Goal: Navigation & Orientation: Find specific page/section

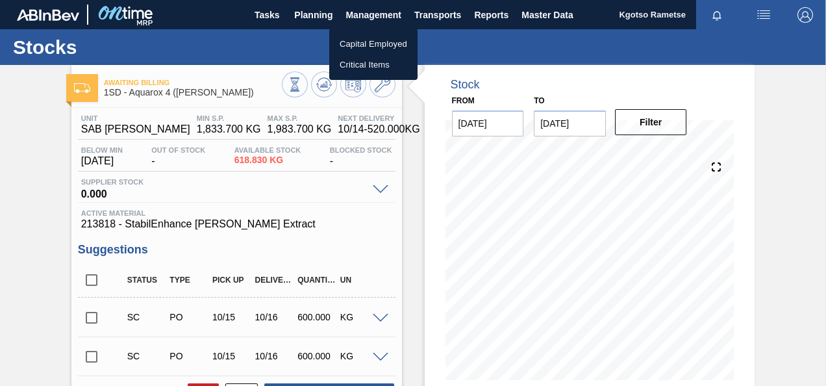
click at [430, 19] on div at bounding box center [413, 193] width 826 height 386
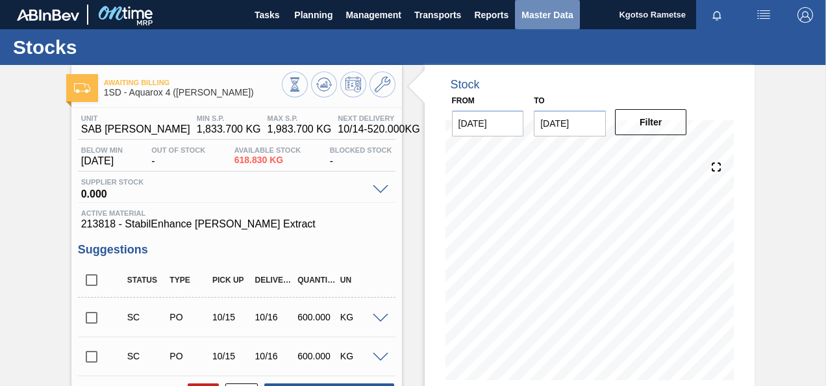
click at [530, 7] on span "Master Data" at bounding box center [547, 15] width 51 height 16
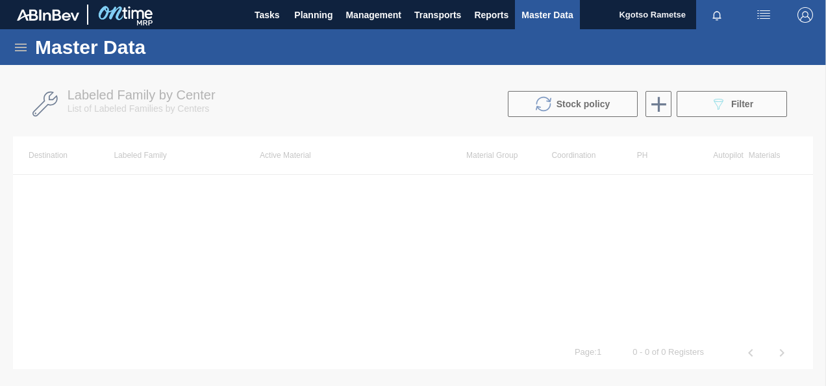
click at [31, 38] on div "Master Data" at bounding box center [413, 47] width 826 height 36
click at [18, 52] on icon at bounding box center [21, 48] width 16 height 16
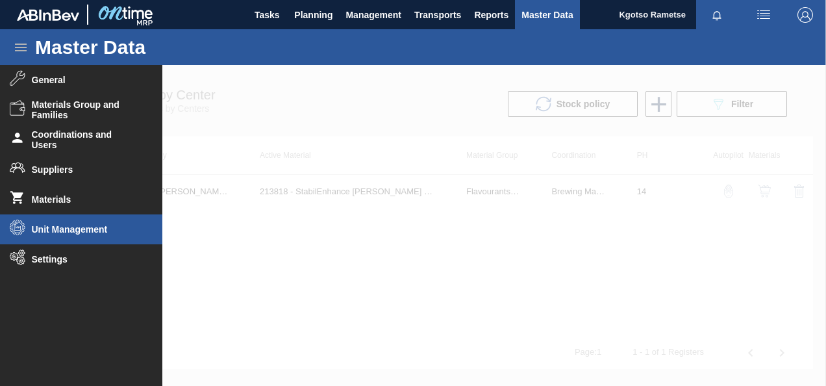
click at [51, 231] on span "Unit Management" at bounding box center [85, 229] width 107 height 10
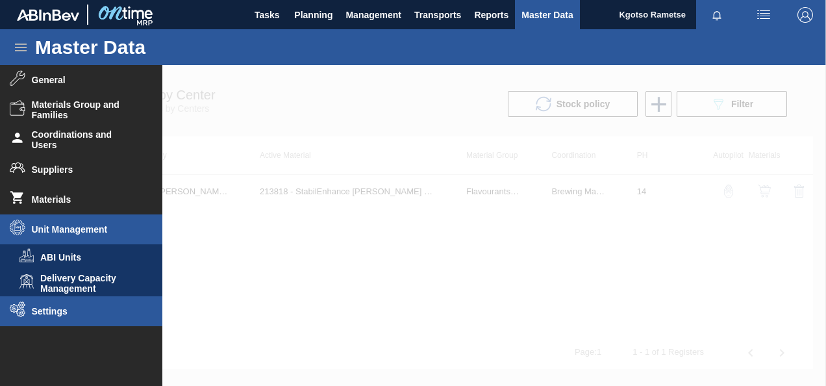
click at [51, 308] on span "Settings" at bounding box center [85, 311] width 107 height 10
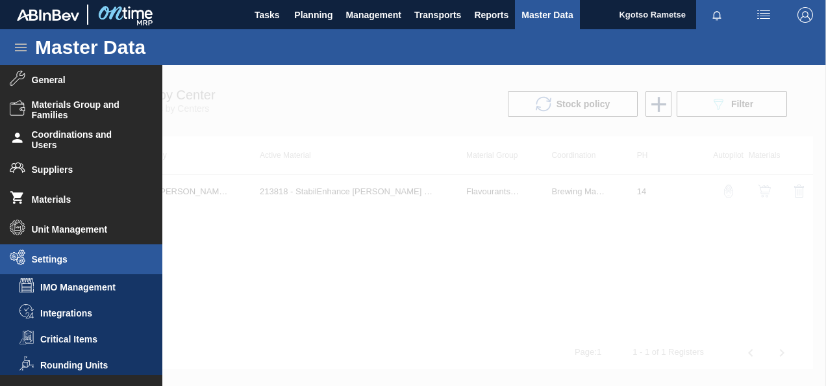
click at [238, 50] on h1 "Master Data" at bounding box center [150, 47] width 231 height 15
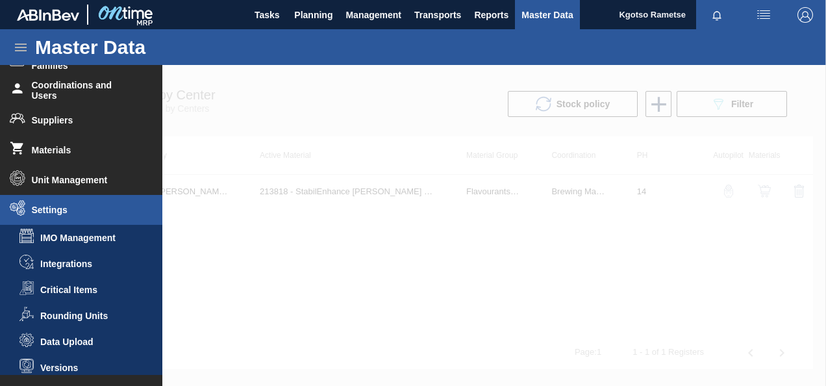
scroll to position [55, 0]
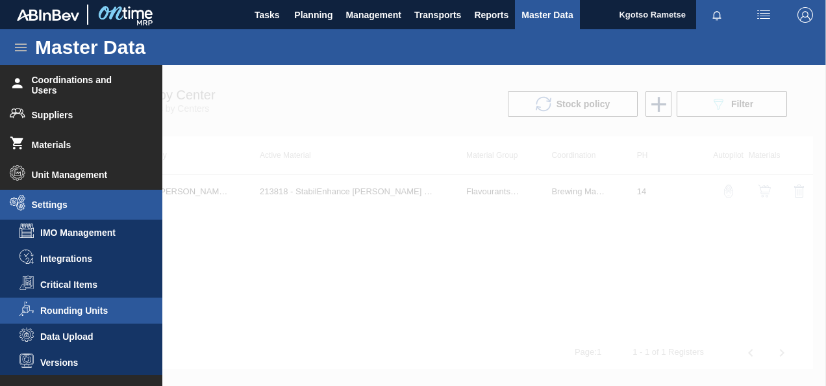
click at [89, 309] on span "Rounding Units" at bounding box center [90, 310] width 100 height 10
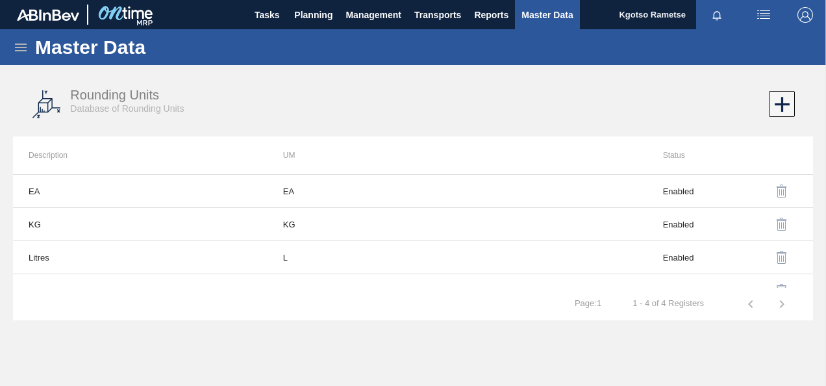
click at [16, 47] on icon at bounding box center [21, 48] width 12 height 8
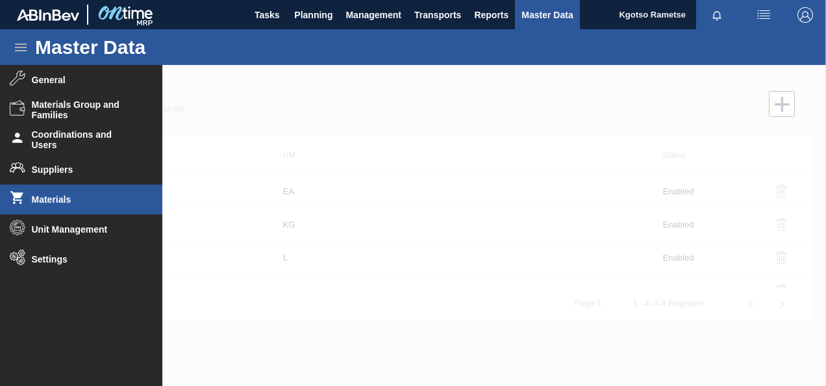
click at [74, 190] on li "Materials" at bounding box center [81, 200] width 162 height 30
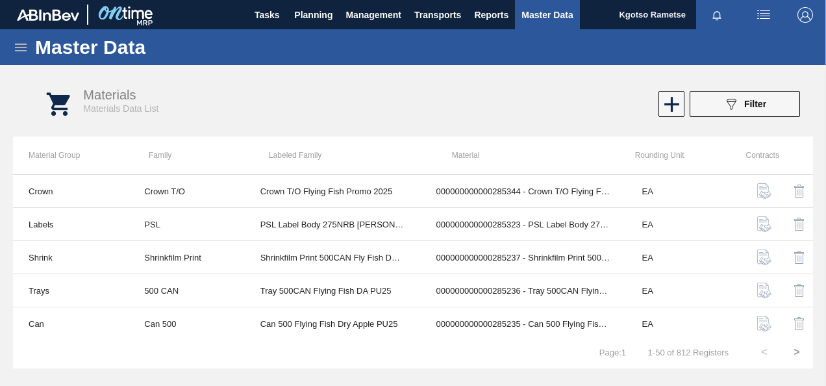
click at [18, 46] on icon at bounding box center [21, 48] width 16 height 16
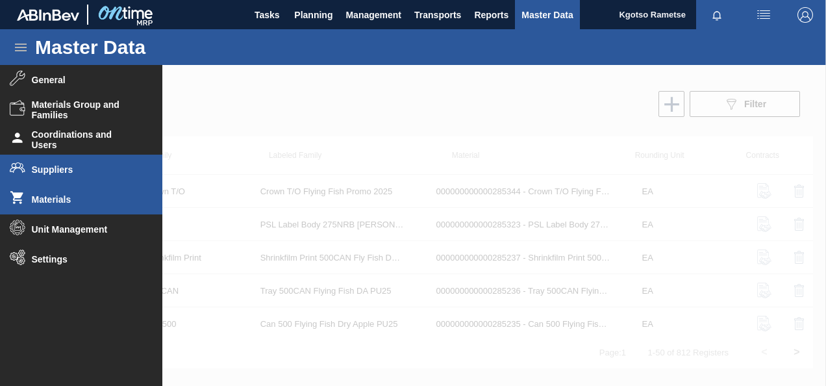
click at [62, 175] on li "Suppliers" at bounding box center [81, 170] width 162 height 30
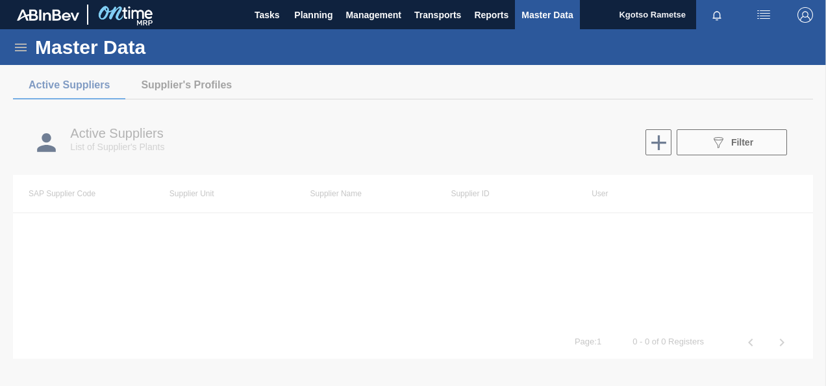
click at [17, 44] on icon at bounding box center [21, 48] width 12 height 8
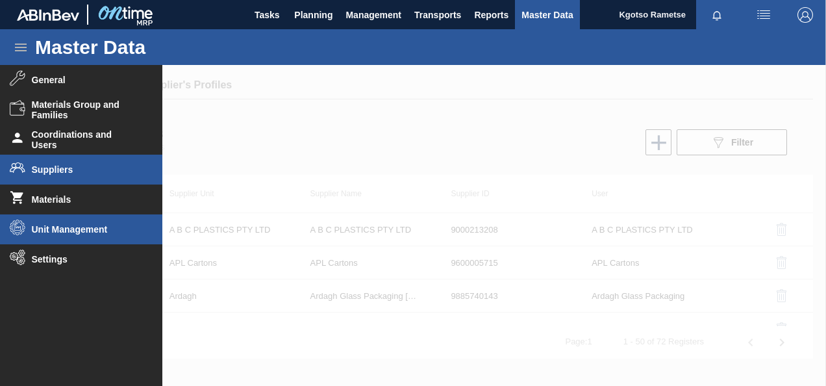
click at [54, 234] on span "Unit Management" at bounding box center [85, 229] width 107 height 10
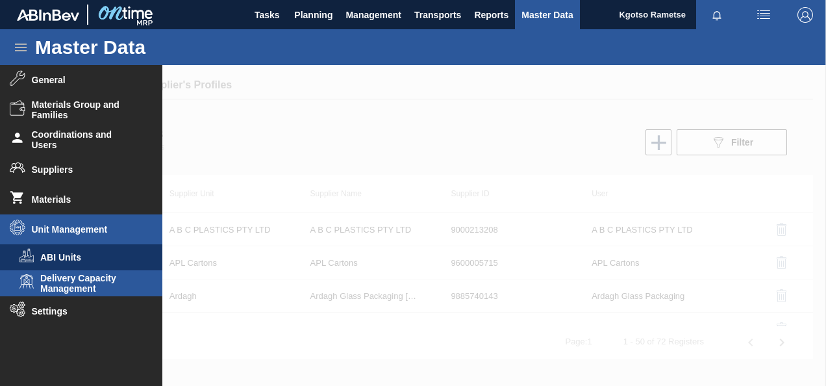
click at [50, 285] on span "Delivery Capacity Management" at bounding box center [90, 283] width 100 height 21
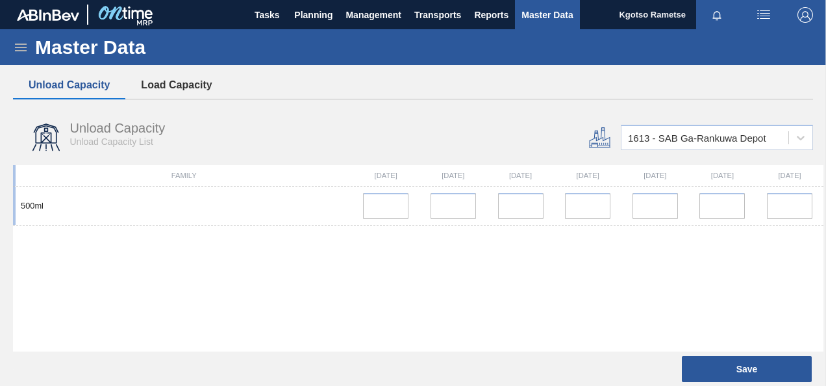
click at [194, 73] on button "Load Capacity" at bounding box center [176, 84] width 102 height 27
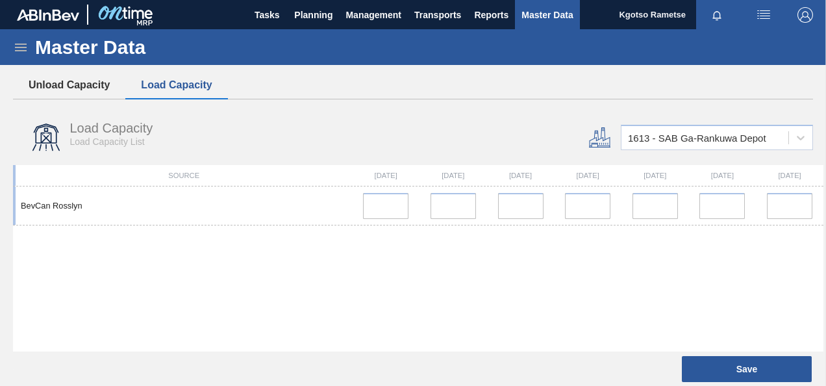
click at [79, 79] on button "Unload Capacity" at bounding box center [69, 84] width 112 height 27
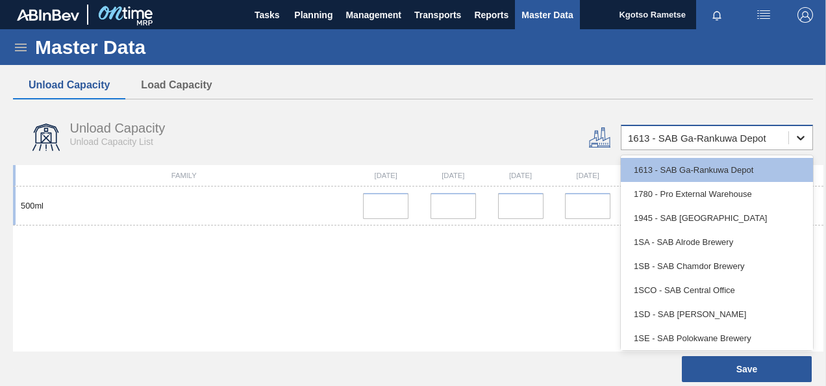
click at [796, 136] on icon at bounding box center [801, 137] width 13 height 13
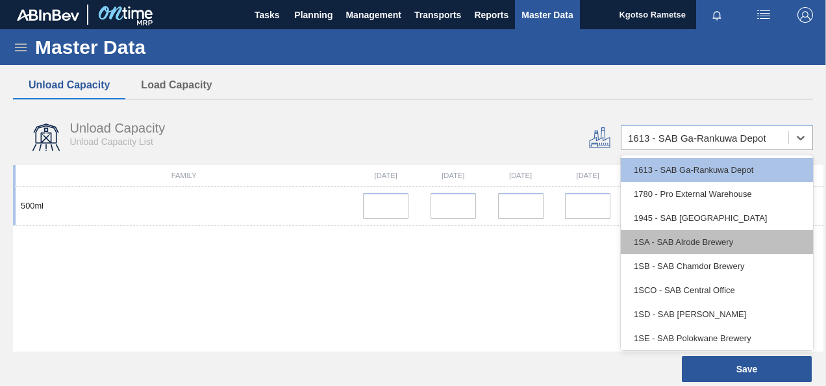
click at [648, 251] on div "1SA - SAB Alrode Brewery" at bounding box center [717, 242] width 192 height 24
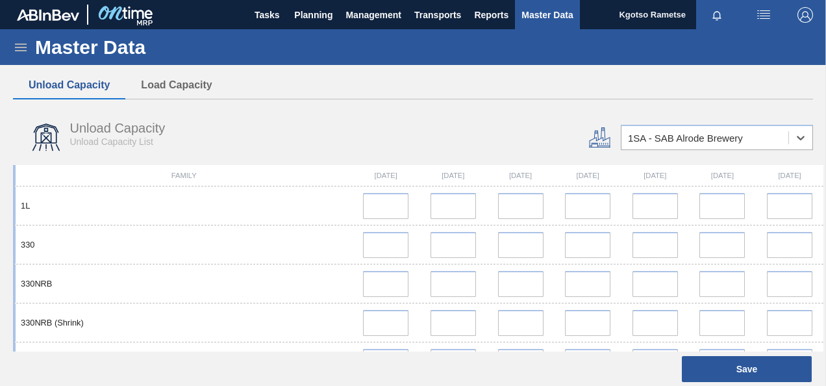
click at [285, 120] on div "Unload Capacity Unload Capacity List" at bounding box center [278, 137] width 530 height 49
